Goal: Transaction & Acquisition: Purchase product/service

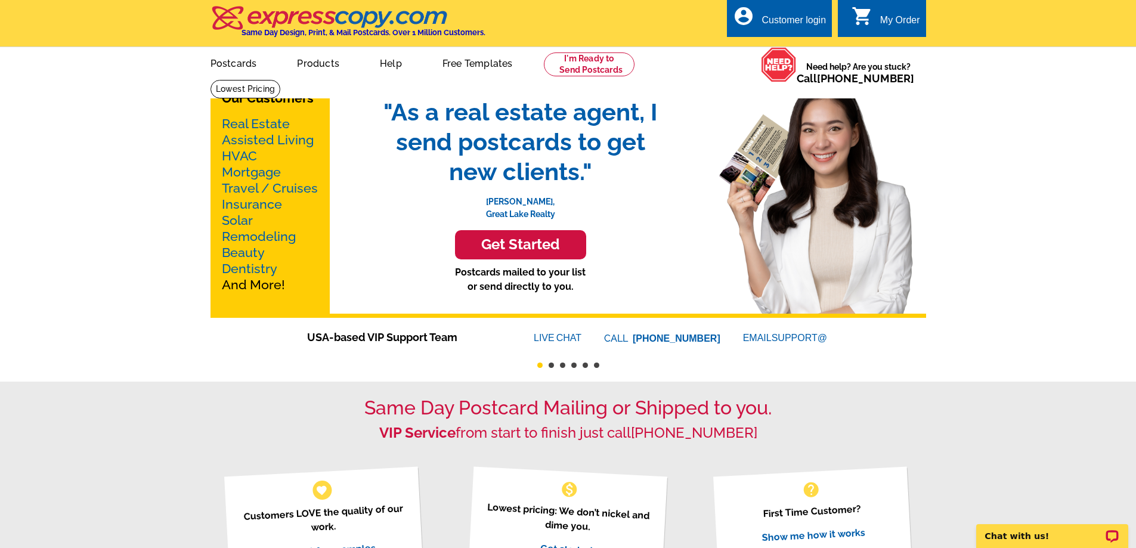
click at [264, 123] on link "Real Estate" at bounding box center [256, 123] width 68 height 15
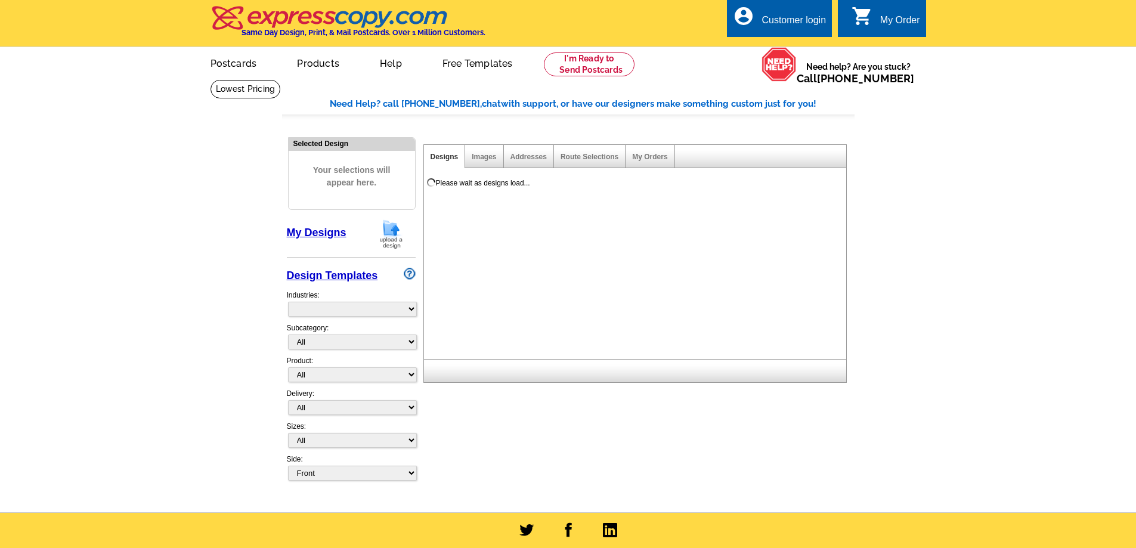
select select "785"
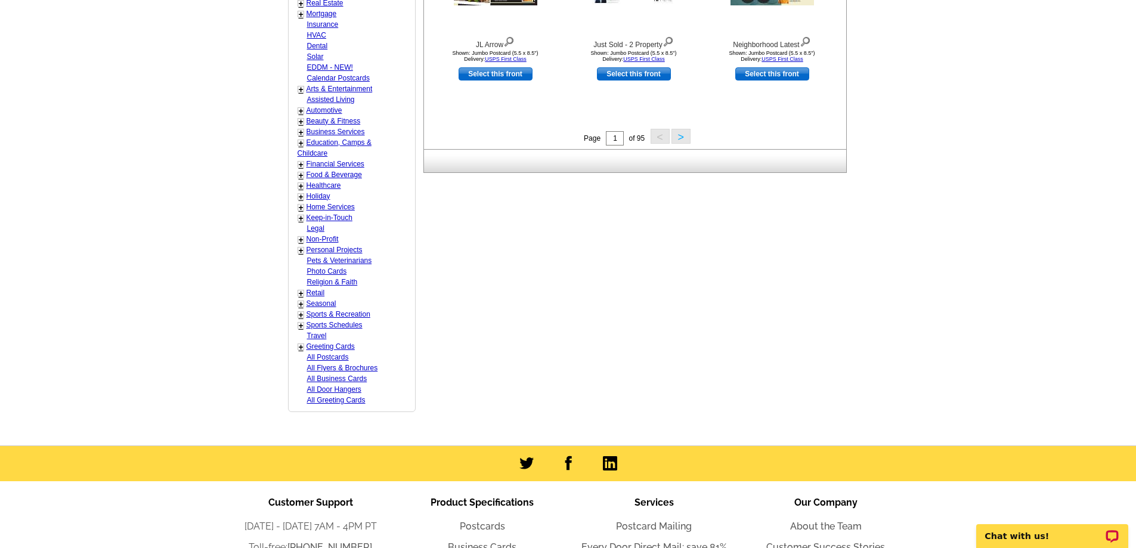
scroll to position [418, 0]
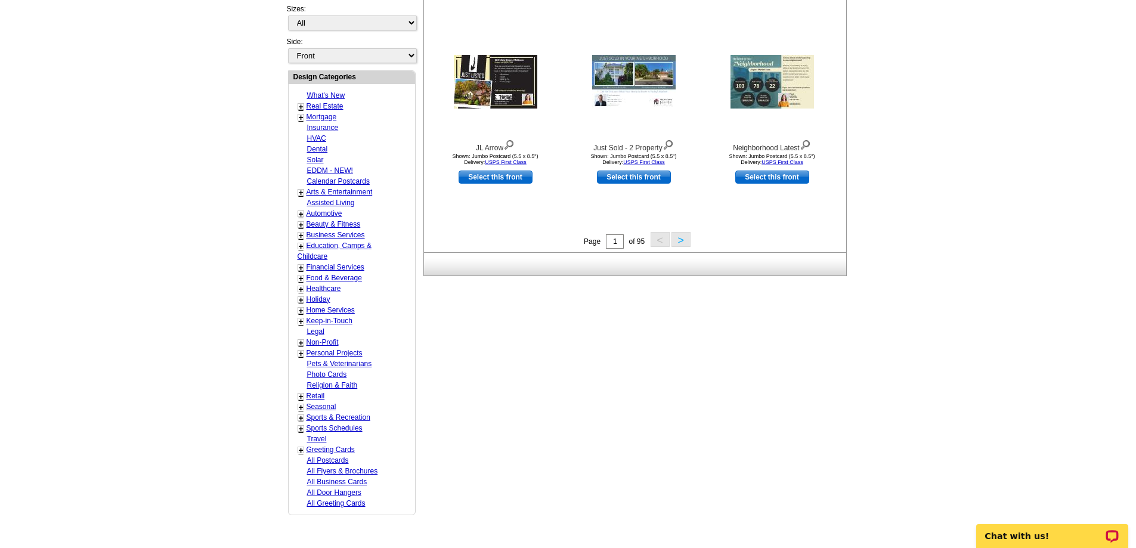
click at [688, 242] on button ">" at bounding box center [681, 239] width 19 height 15
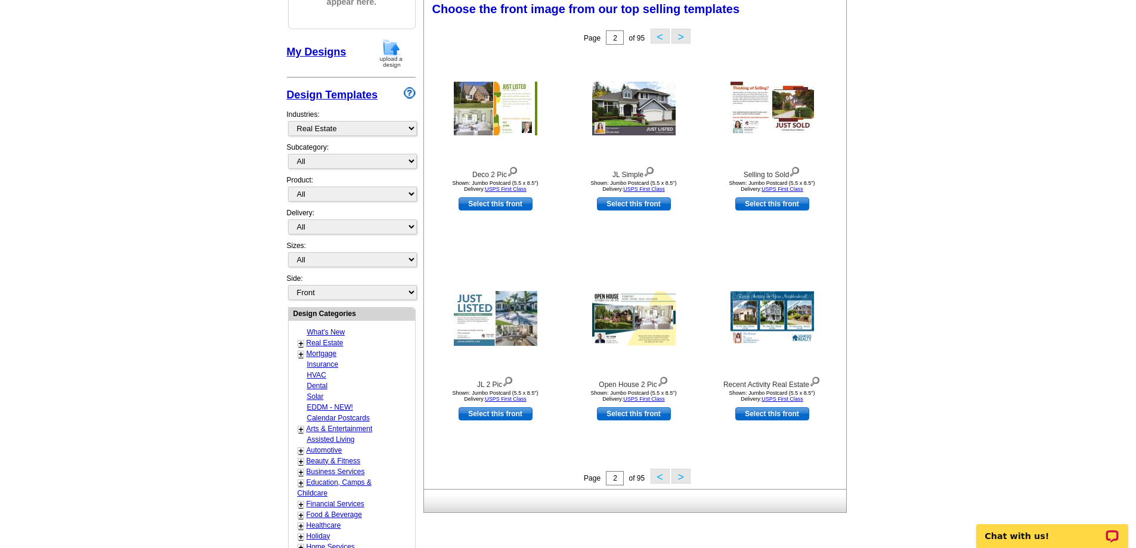
scroll to position [177, 0]
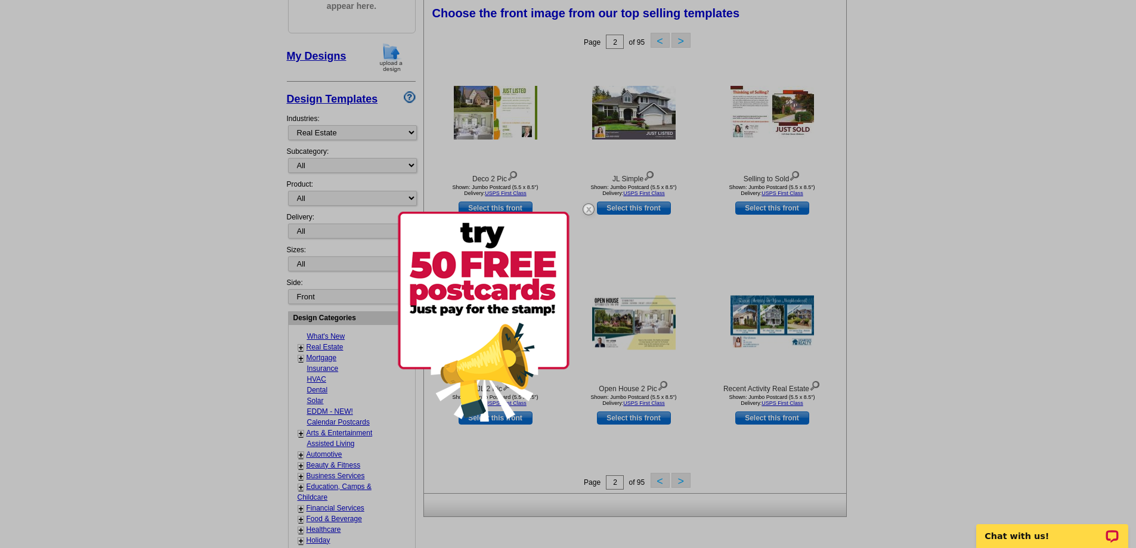
click at [614, 246] on div at bounding box center [568, 274] width 1136 height 548
click at [588, 211] on img at bounding box center [588, 209] width 35 height 35
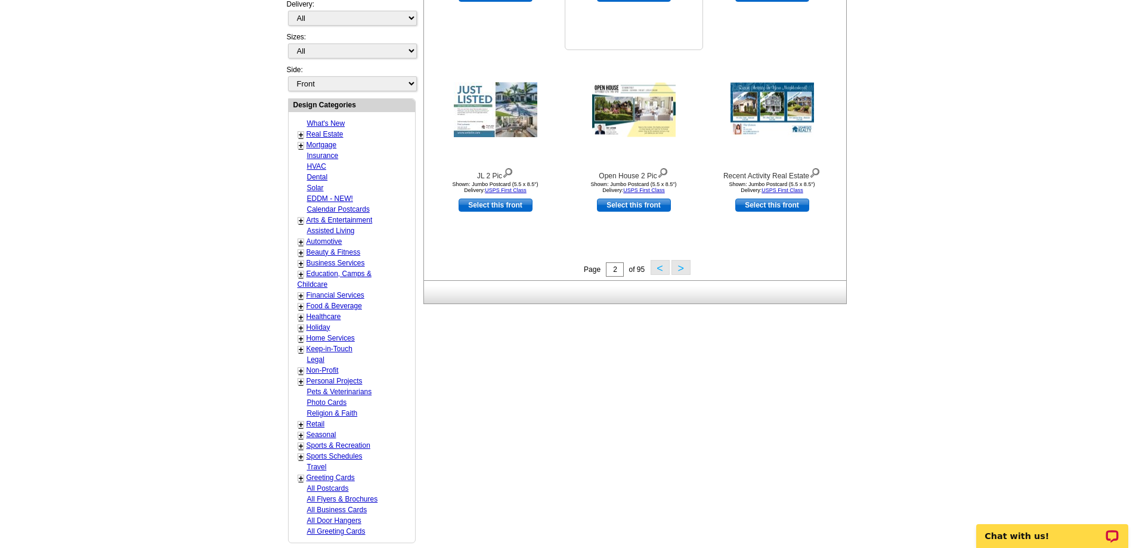
scroll to position [415, 0]
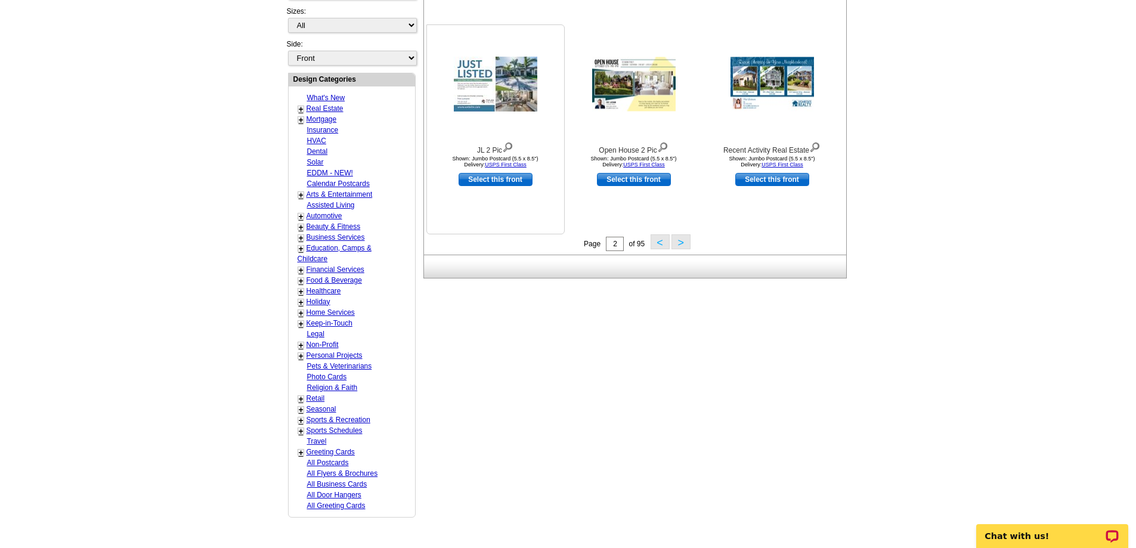
click at [529, 114] on div at bounding box center [495, 83] width 131 height 107
click at [498, 100] on img at bounding box center [496, 84] width 84 height 55
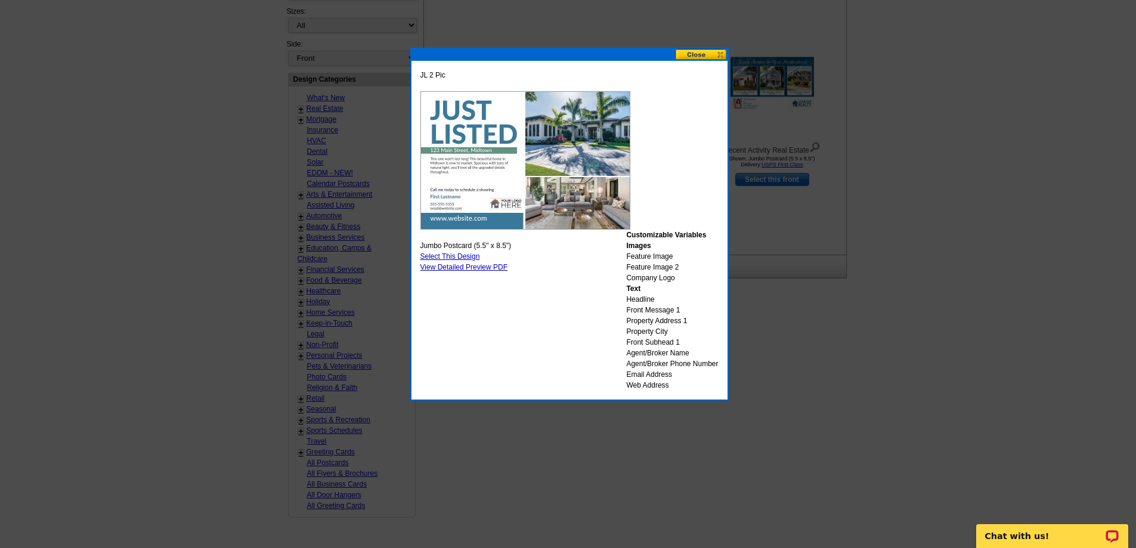
click at [699, 57] on button at bounding box center [701, 54] width 52 height 11
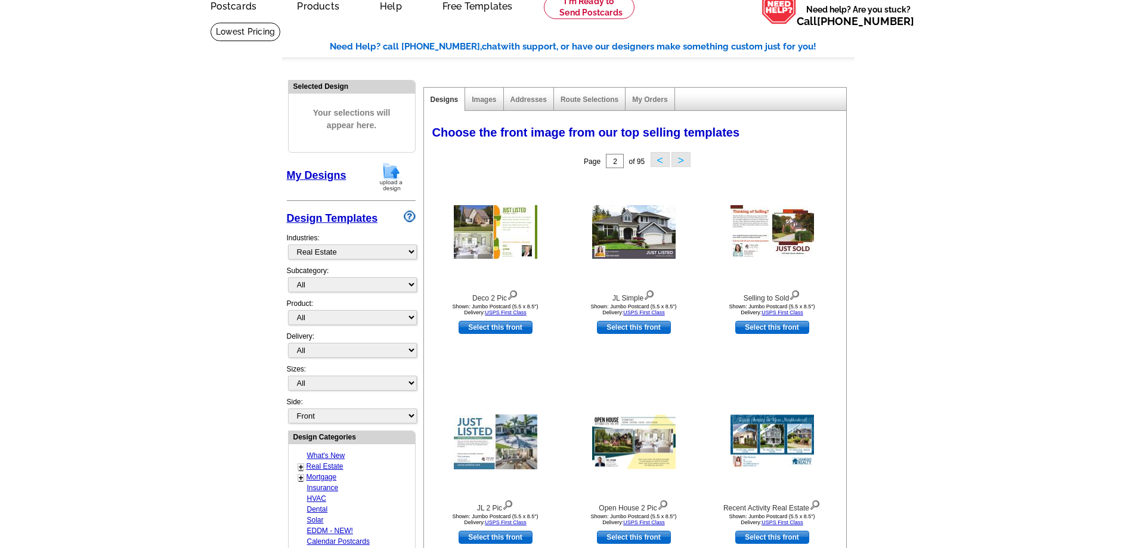
scroll to position [0, 0]
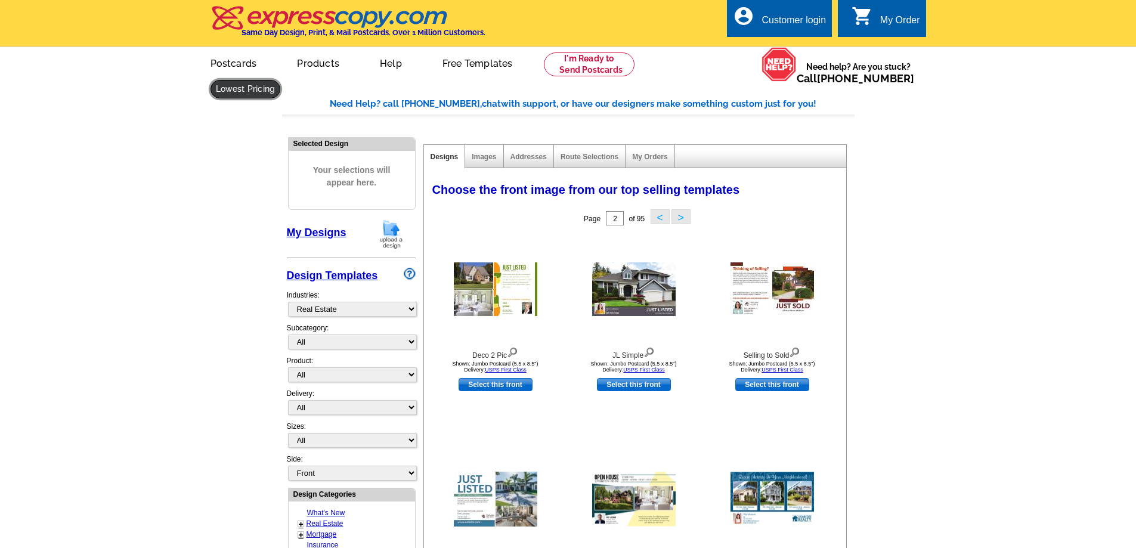
click at [281, 80] on link at bounding box center [246, 89] width 70 height 18
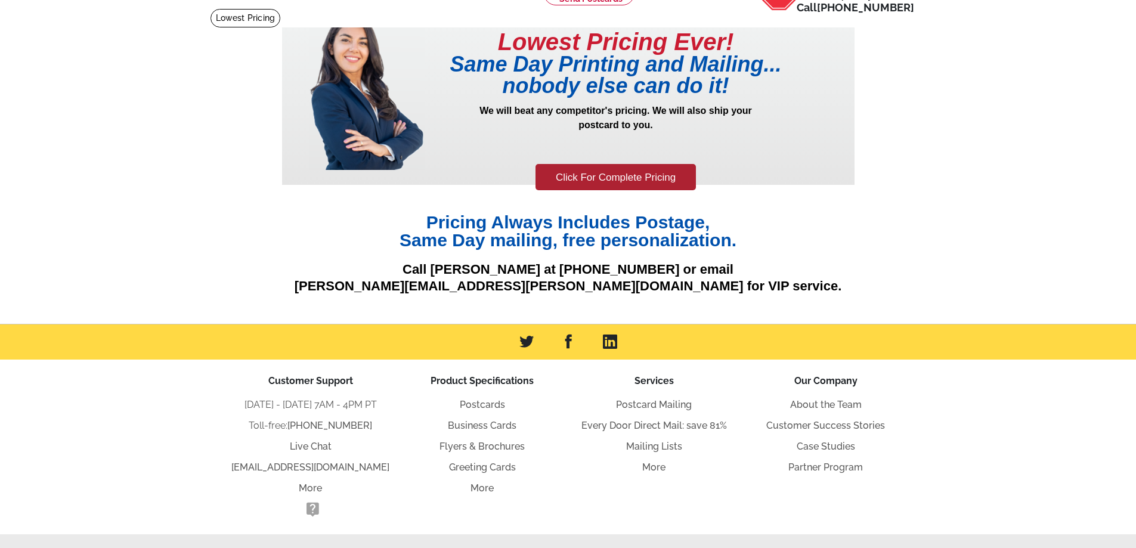
scroll to position [43, 0]
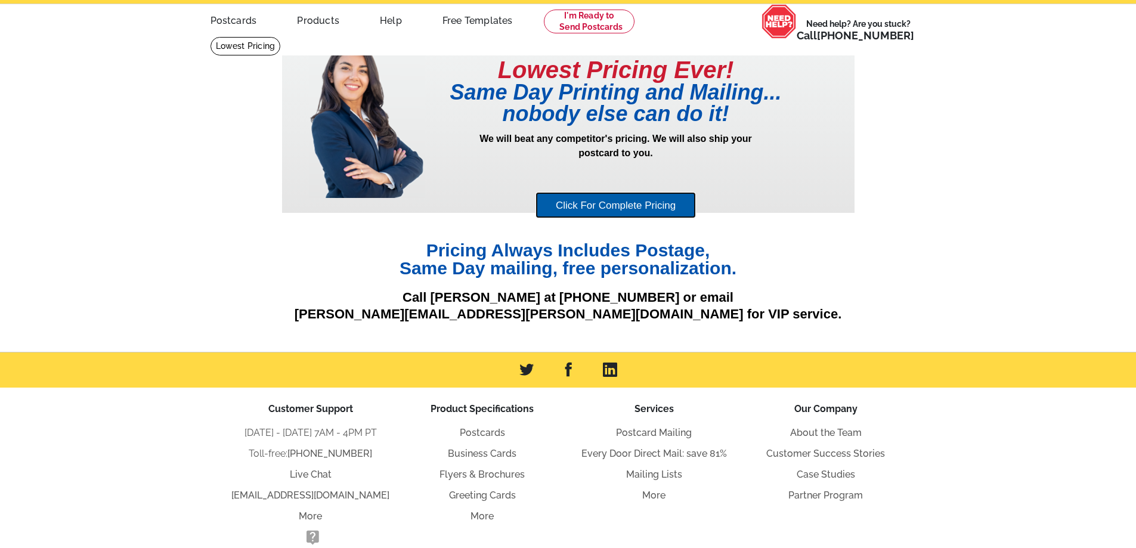
click at [647, 195] on link "Click For Complete Pricing" at bounding box center [616, 205] width 160 height 27
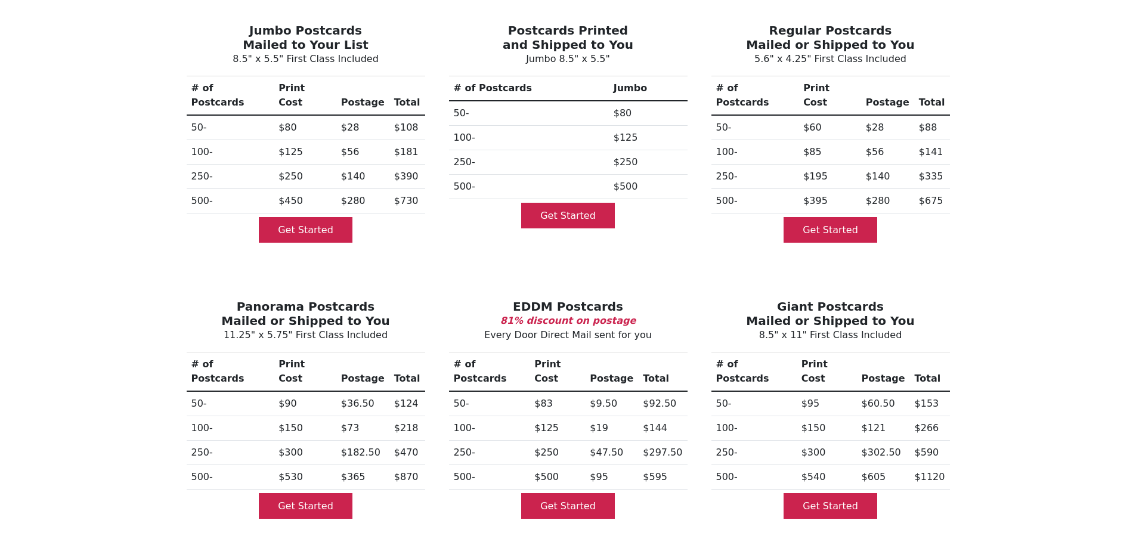
scroll to position [128, 0]
